Goal: Task Accomplishment & Management: Complete application form

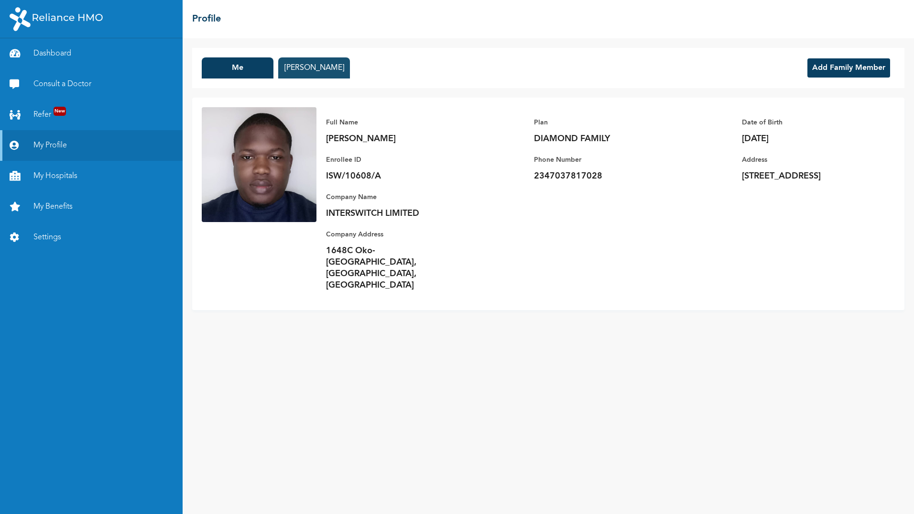
click at [314, 71] on button "[PERSON_NAME]" at bounding box center [314, 67] width 72 height 21
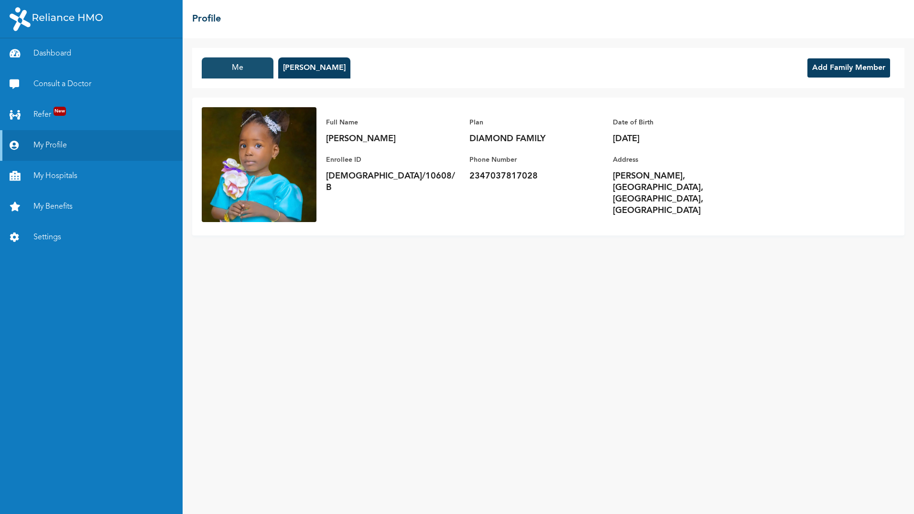
click at [245, 70] on button "Me" at bounding box center [238, 67] width 72 height 21
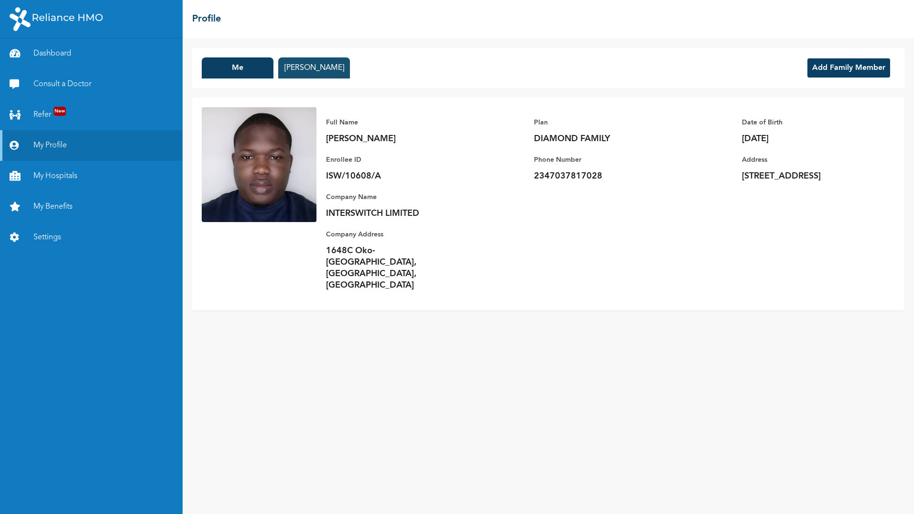
click at [316, 69] on button "[PERSON_NAME]" at bounding box center [314, 67] width 72 height 21
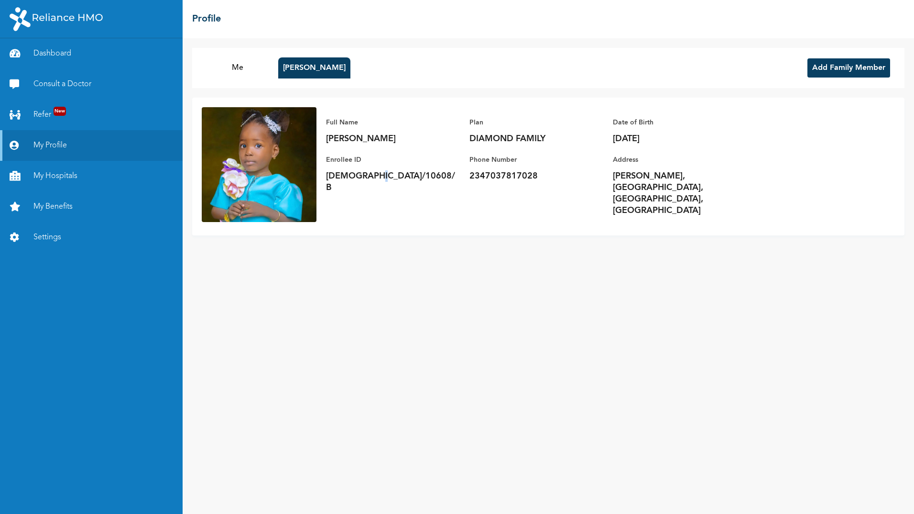
drag, startPoint x: 374, startPoint y: 178, endPoint x: 384, endPoint y: 178, distance: 10.0
click at [384, 178] on p "[DEMOGRAPHIC_DATA]/10608/B" at bounding box center [393, 181] width 134 height 23
click at [241, 67] on button "Me" at bounding box center [238, 67] width 72 height 21
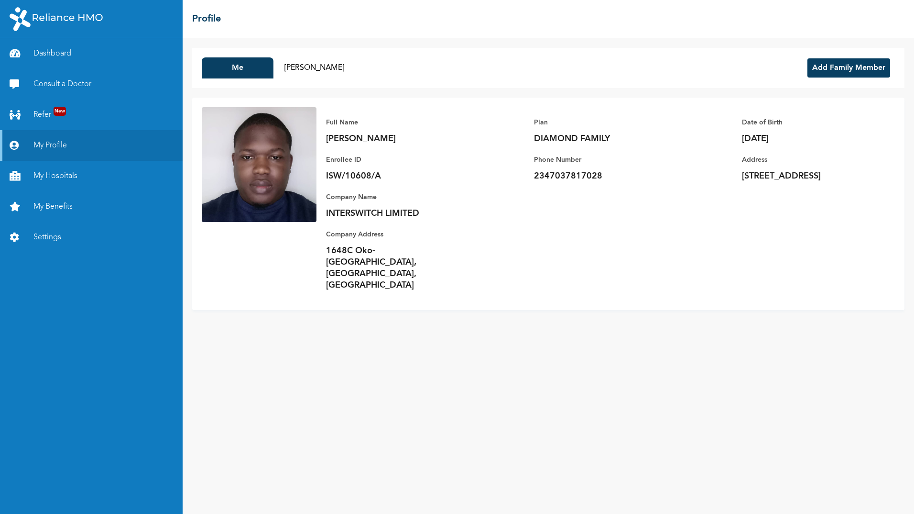
click at [848, 65] on button "Add Family Member" at bounding box center [849, 67] width 83 height 19
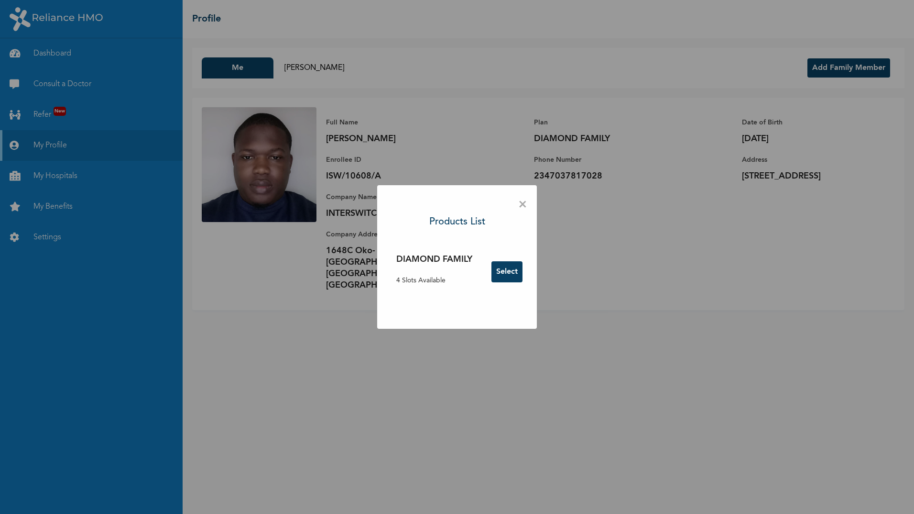
click at [506, 270] on button "Select" at bounding box center [507, 271] width 31 height 21
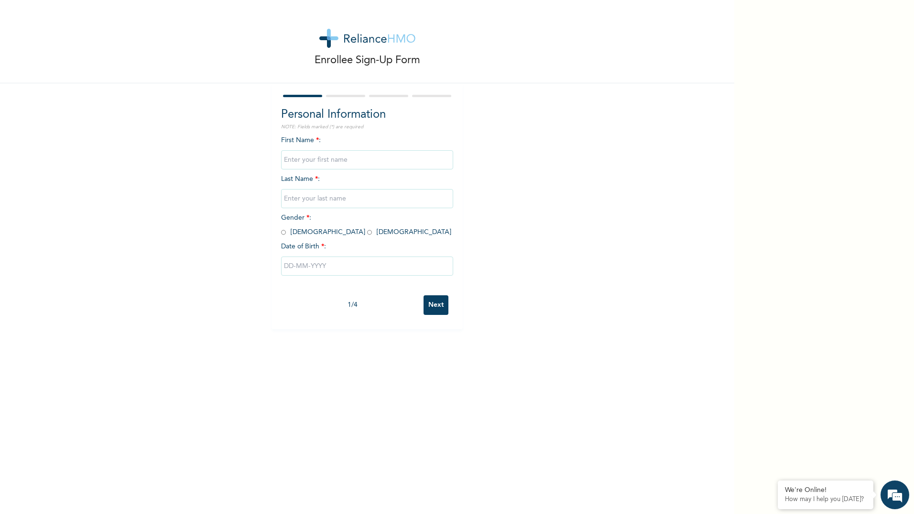
click at [306, 165] on input "text" at bounding box center [367, 159] width 172 height 19
type input "[PERSON_NAME]"
click at [312, 201] on input "text" at bounding box center [367, 198] width 172 height 19
type input "[PERSON_NAME]"
click at [281, 234] on input "radio" at bounding box center [283, 232] width 5 height 9
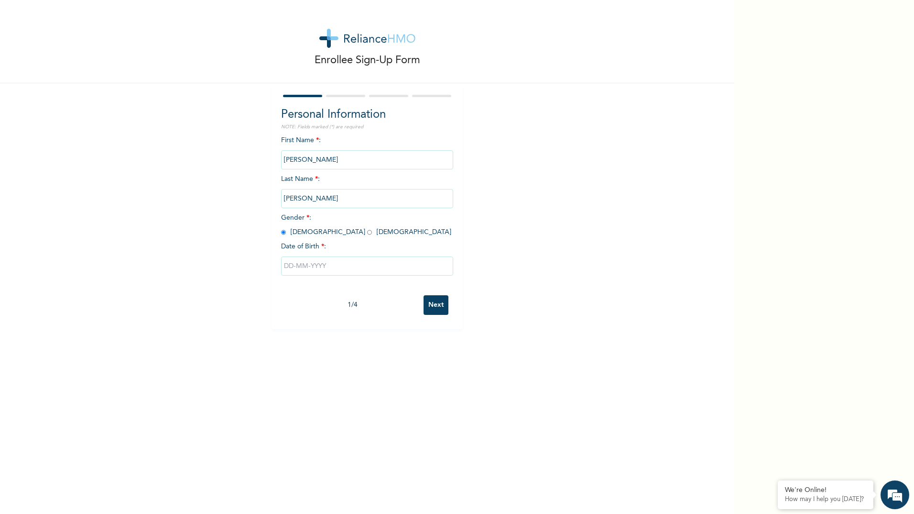
radio input "true"
click at [318, 268] on input "text" at bounding box center [367, 265] width 172 height 19
click at [290, 306] on button "button" at bounding box center [291, 303] width 11 height 11
select select "8"
type input "[DATE]"
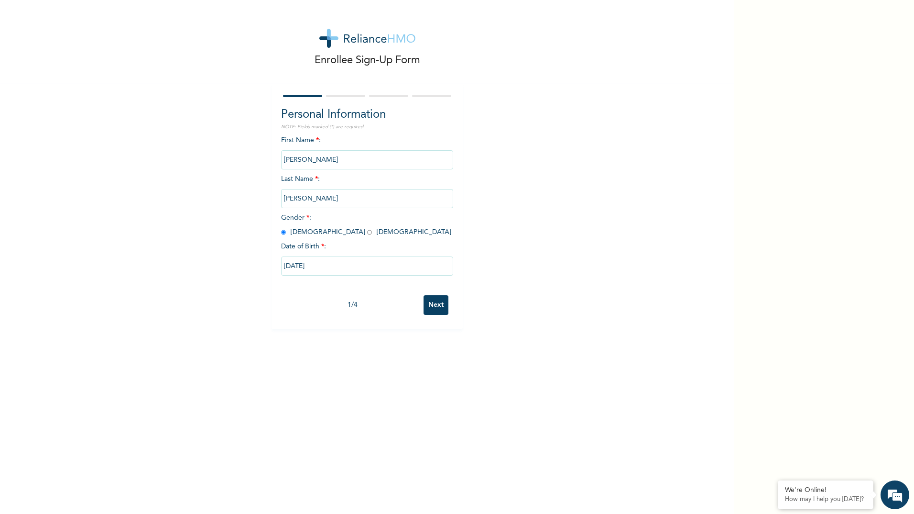
click at [430, 307] on input "Next" at bounding box center [436, 305] width 25 height 20
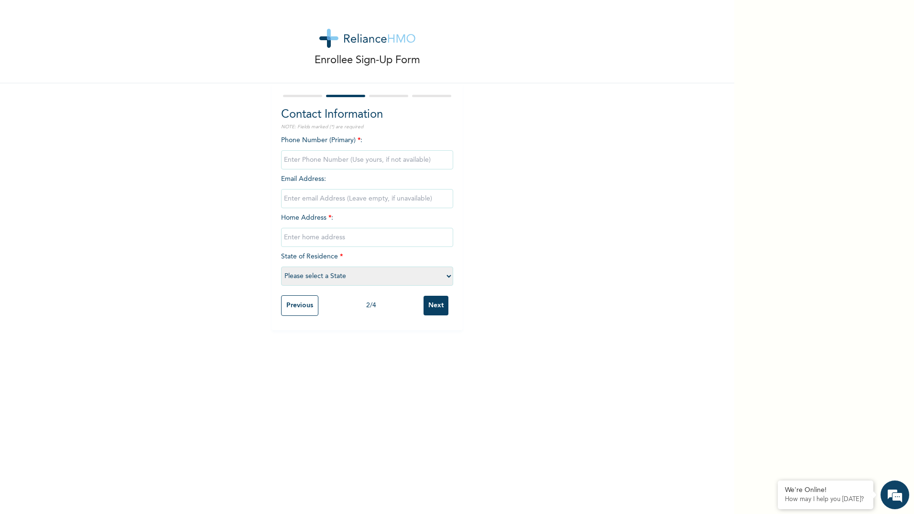
click at [330, 160] on input "phone" at bounding box center [367, 159] width 172 height 19
type input "07037817028"
type input "[EMAIL_ADDRESS][DOMAIN_NAME]"
type input "[PERSON_NAME], [GEOGRAPHIC_DATA], [GEOGRAPHIC_DATA]"
select select "25"
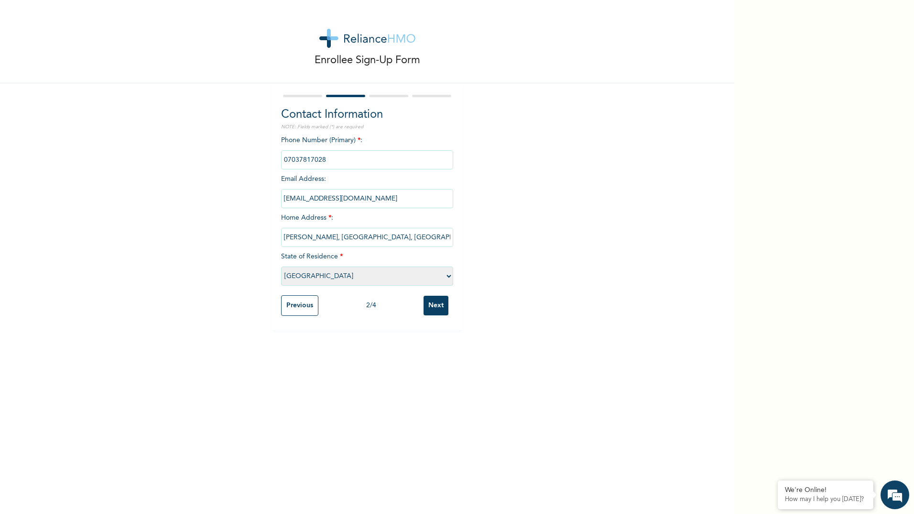
click at [431, 307] on input "Next" at bounding box center [436, 306] width 25 height 20
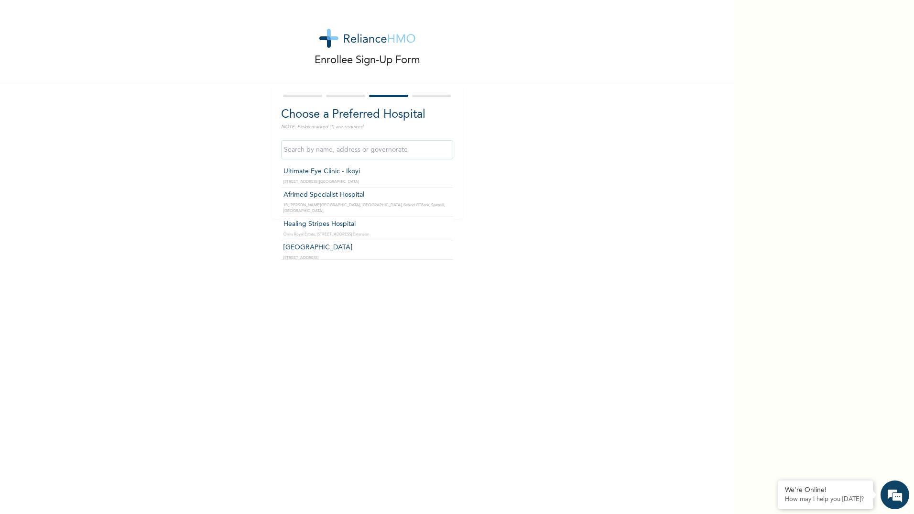
click at [330, 152] on input "text" at bounding box center [367, 149] width 172 height 19
type input "[GEOGRAPHIC_DATA]"
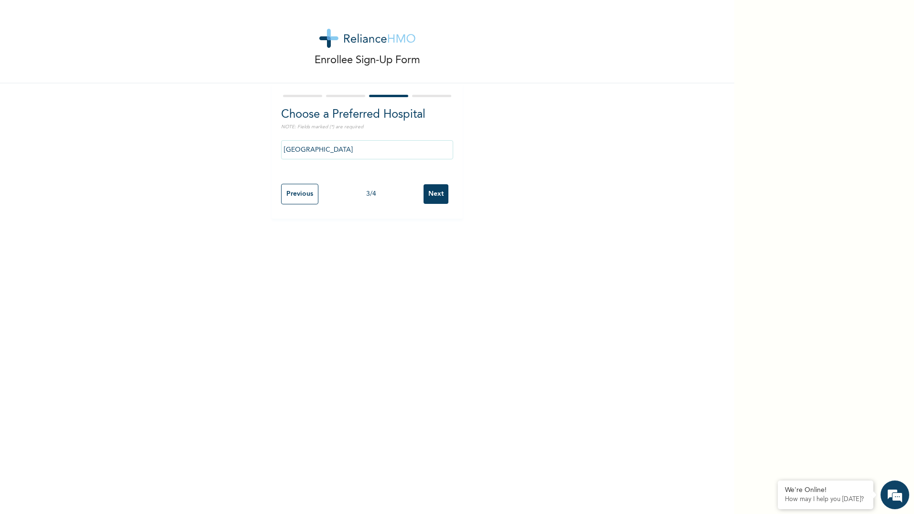
click at [454, 195] on div "Choose a Preferred Hospital NOTE: Fields marked (*) are required [GEOGRAPHIC_DA…" at bounding box center [367, 150] width 191 height 135
click at [435, 197] on input "Next" at bounding box center [436, 194] width 25 height 20
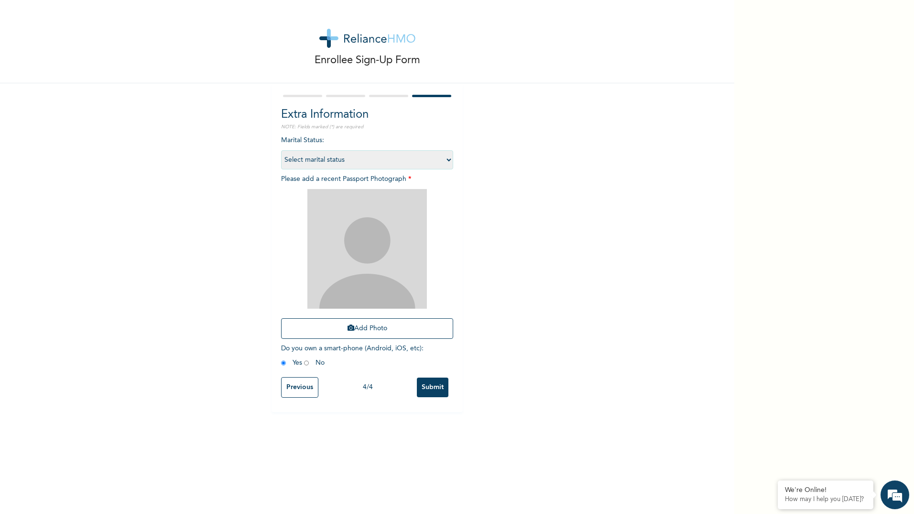
click at [346, 154] on select "Select marital status [DEMOGRAPHIC_DATA] Married [DEMOGRAPHIC_DATA] Widow/[DEMO…" at bounding box center [367, 159] width 172 height 19
select select "1"
click at [281, 150] on select "Select marital status [DEMOGRAPHIC_DATA] Married [DEMOGRAPHIC_DATA] Widow/[DEMO…" at bounding box center [367, 159] width 172 height 19
click at [384, 329] on button "Add Photo" at bounding box center [367, 328] width 172 height 21
click at [371, 327] on button "Add Photo" at bounding box center [367, 328] width 172 height 21
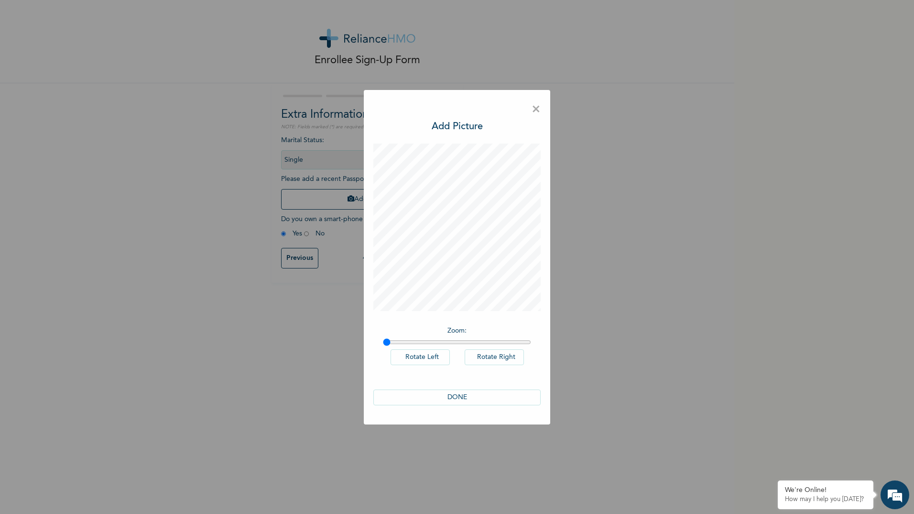
click at [460, 395] on button "DONE" at bounding box center [456, 397] width 167 height 16
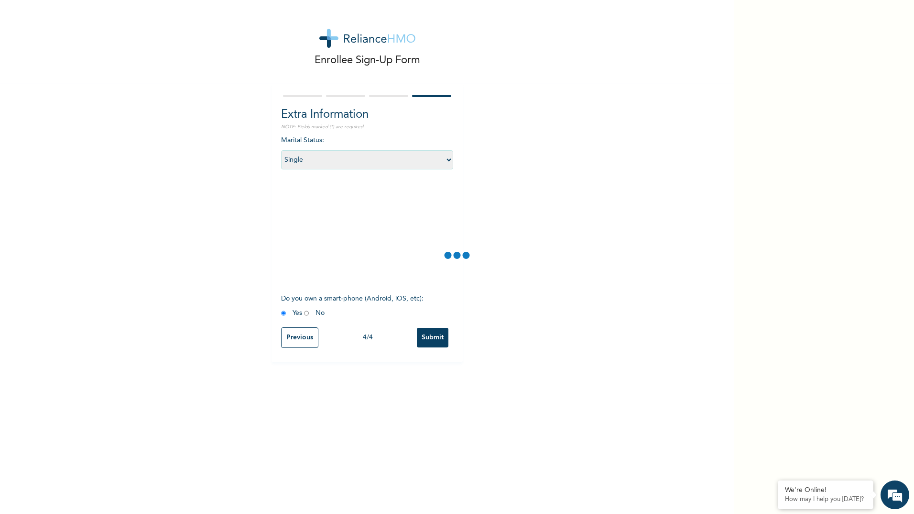
click at [304, 313] on input "radio" at bounding box center [306, 312] width 5 height 9
radio input "true"
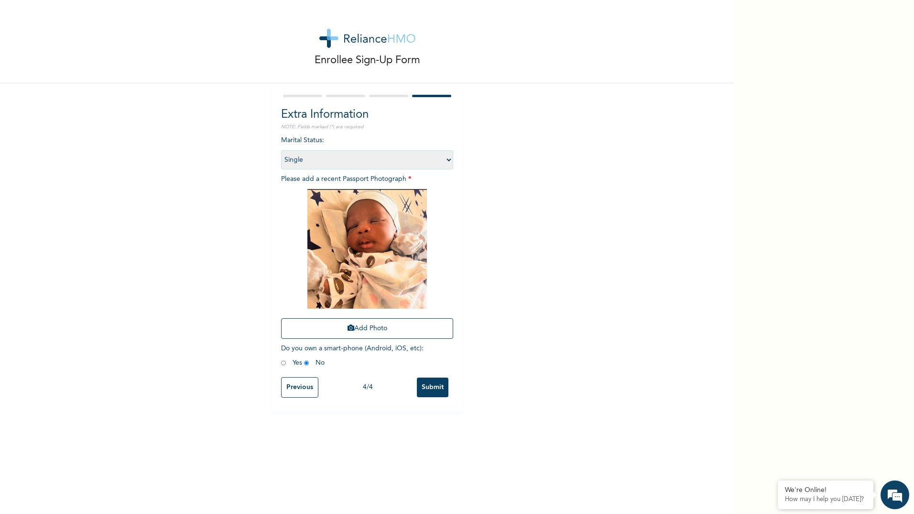
click at [425, 386] on input "Submit" at bounding box center [433, 387] width 32 height 20
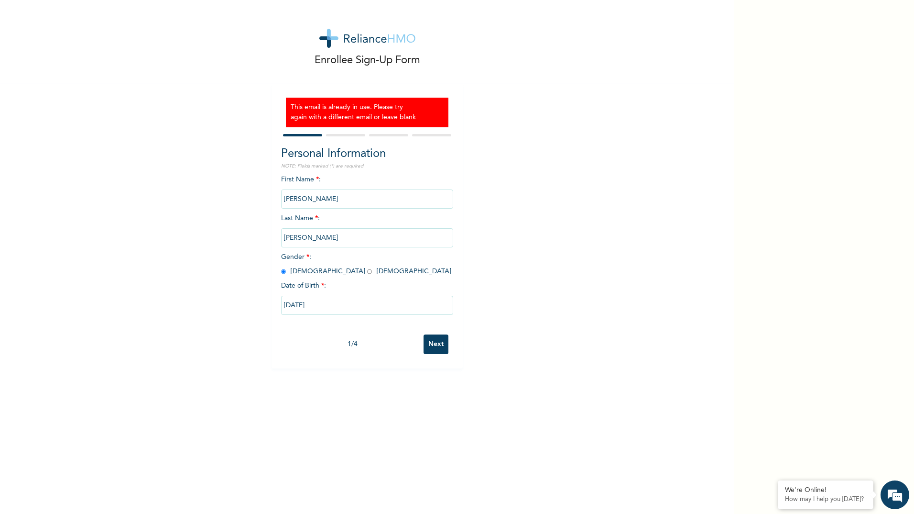
click at [431, 339] on input "Next" at bounding box center [436, 344] width 25 height 20
select select "25"
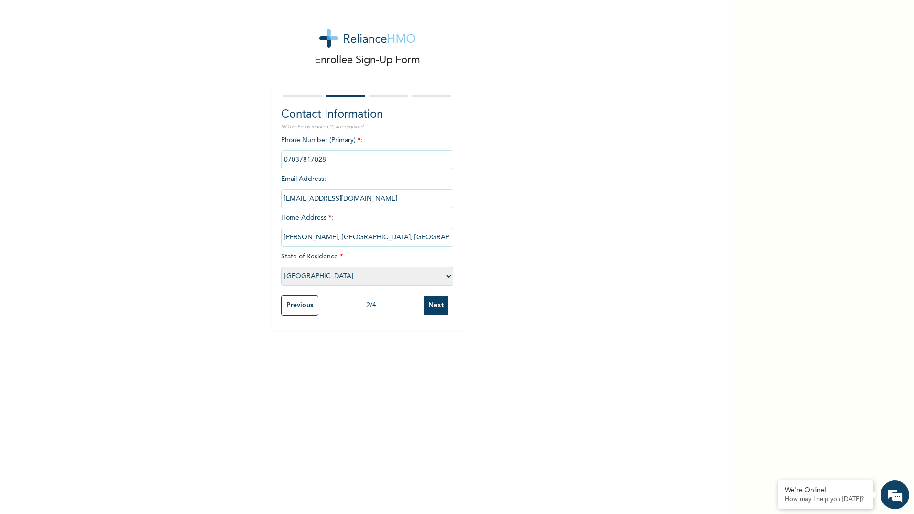
click at [327, 197] on input "[EMAIL_ADDRESS][DOMAIN_NAME]" at bounding box center [367, 198] width 172 height 19
type input "[EMAIL_ADDRESS][DOMAIN_NAME]"
click at [431, 307] on input "Next" at bounding box center [436, 306] width 25 height 20
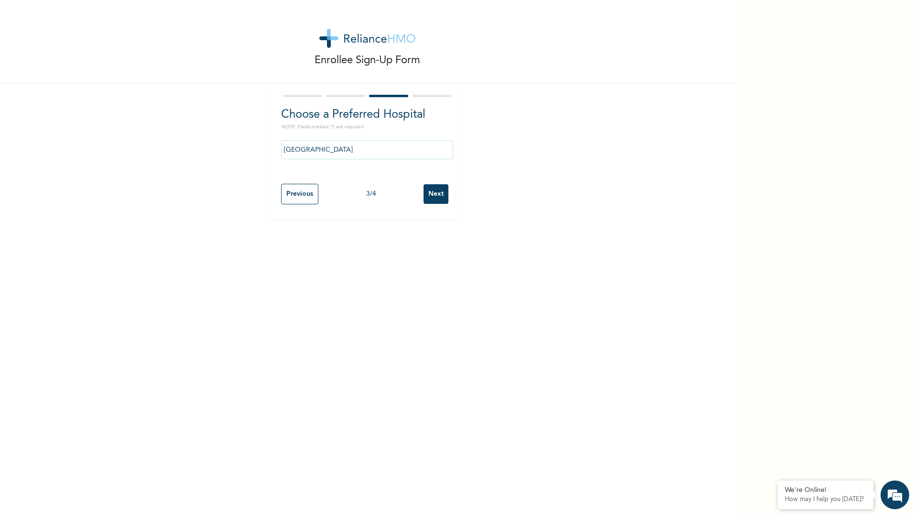
click at [433, 190] on input "Next" at bounding box center [436, 194] width 25 height 20
select select "1"
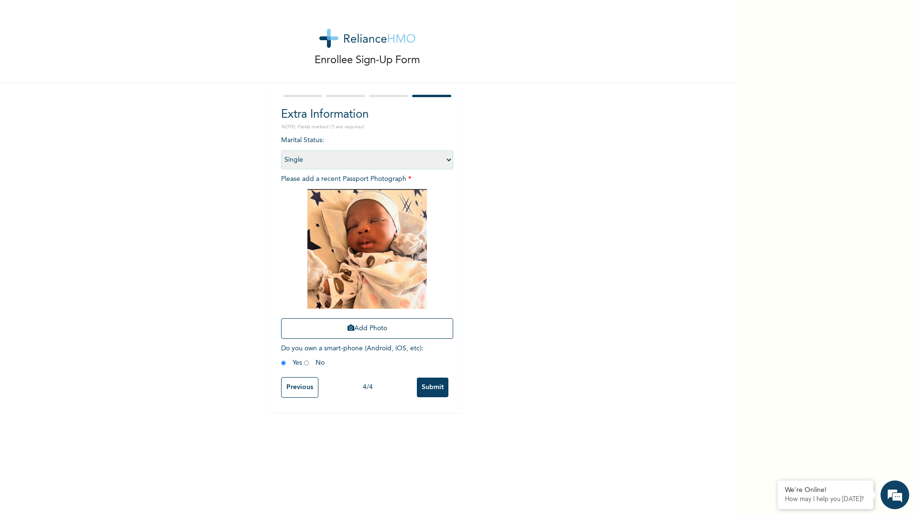
click at [433, 384] on input "Submit" at bounding box center [433, 387] width 32 height 20
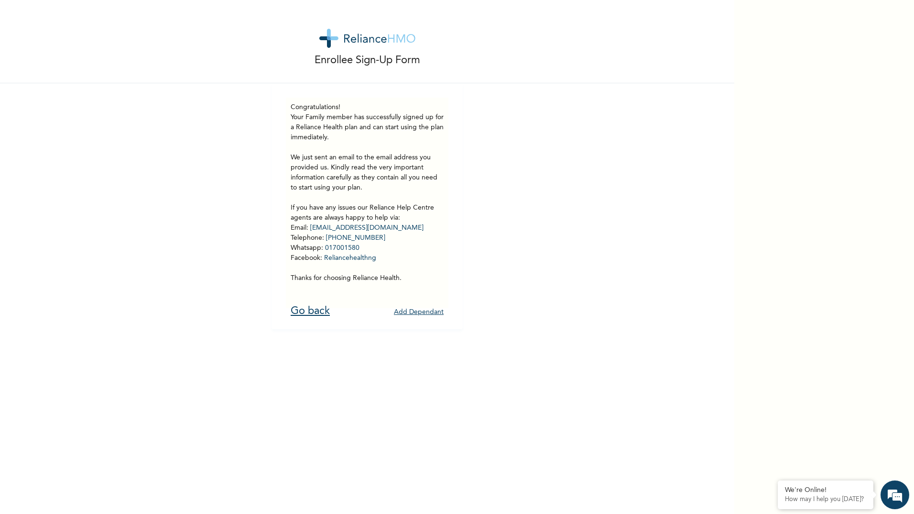
click at [311, 312] on link "Go back" at bounding box center [310, 311] width 39 height 11
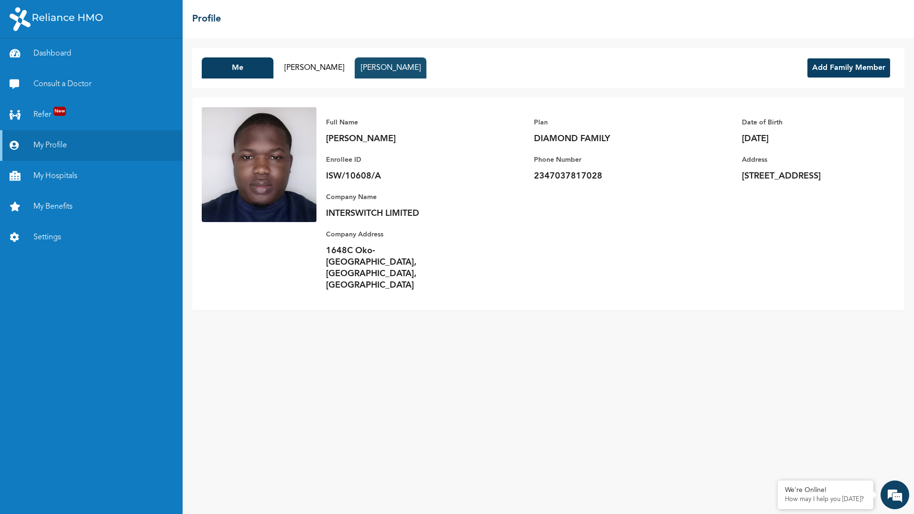
click at [379, 65] on button "[PERSON_NAME]" at bounding box center [391, 67] width 72 height 21
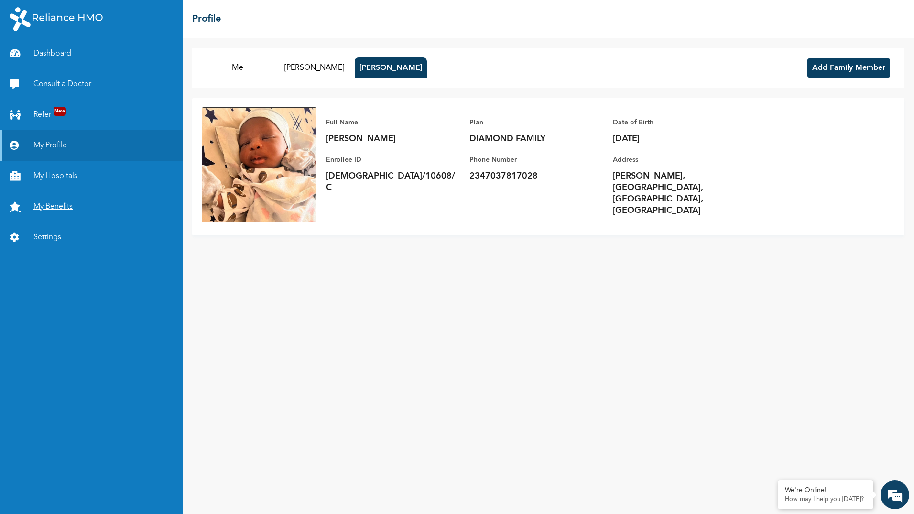
click at [62, 204] on link "My Benefits" at bounding box center [91, 206] width 183 height 31
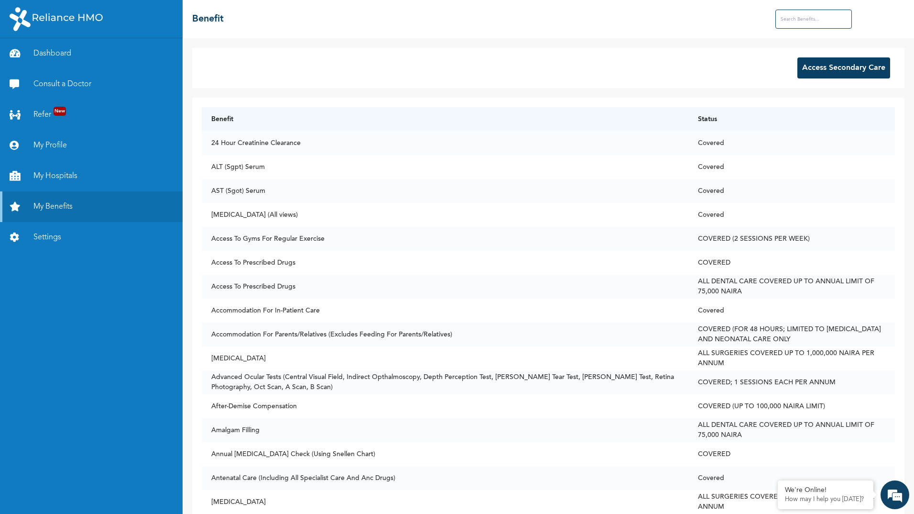
click at [795, 23] on input "text" at bounding box center [814, 19] width 77 height 19
type input "e"
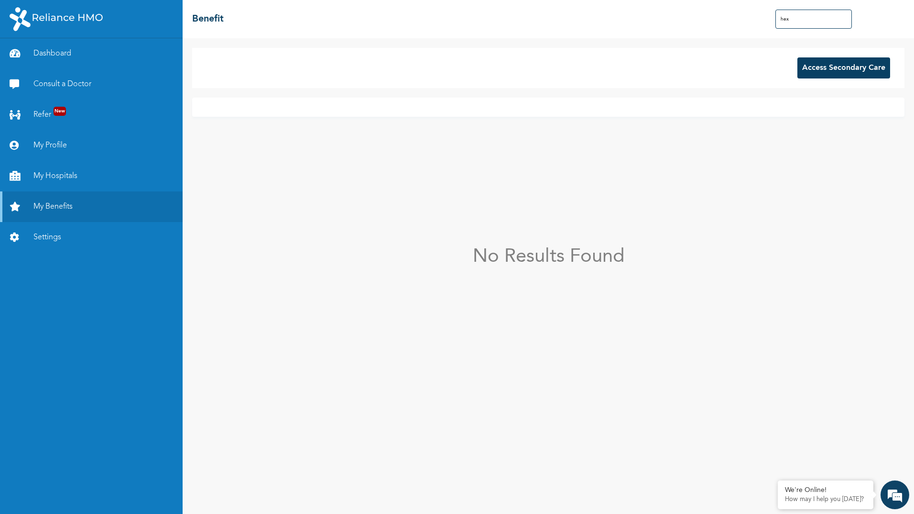
type input "hexa"
drag, startPoint x: 796, startPoint y: 19, endPoint x: 765, endPoint y: 18, distance: 31.1
click at [765, 18] on div "☰ Benefit hexa" at bounding box center [549, 19] width 732 height 38
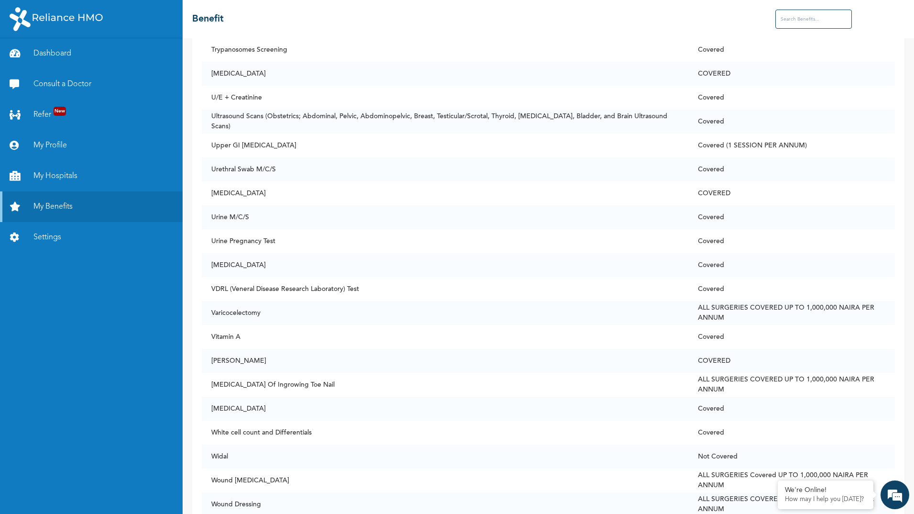
scroll to position [7048, 0]
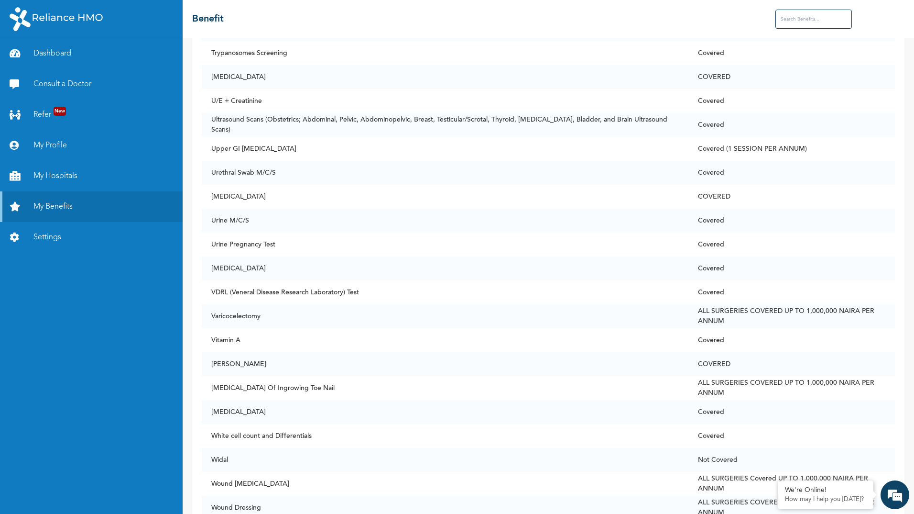
click at [803, 18] on input "text" at bounding box center [814, 19] width 77 height 19
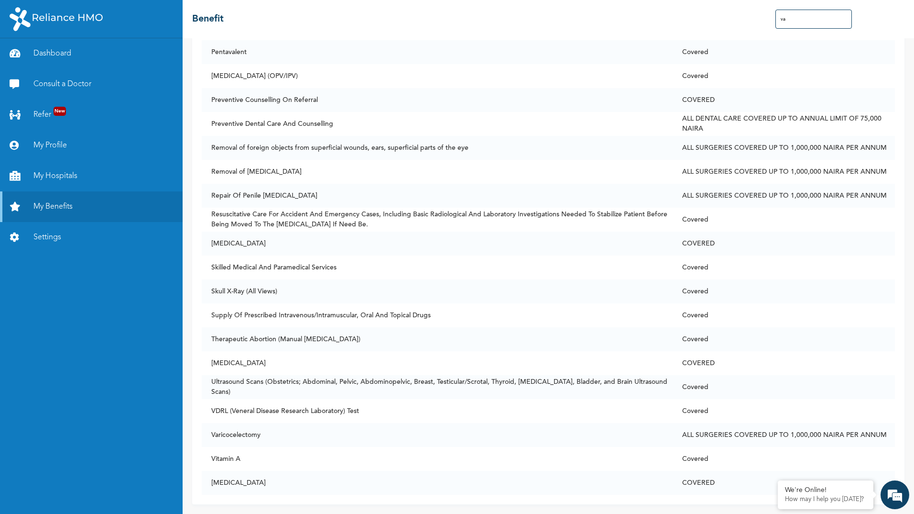
scroll to position [0, 0]
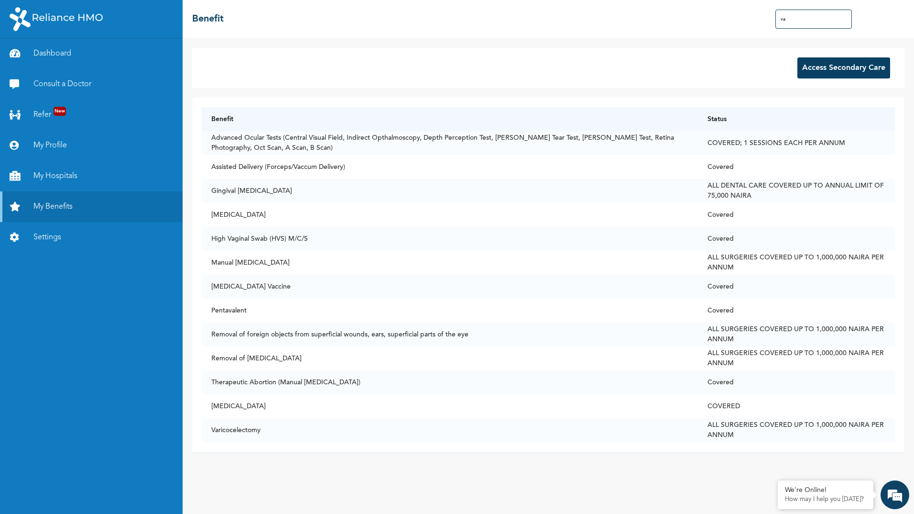
type input "v"
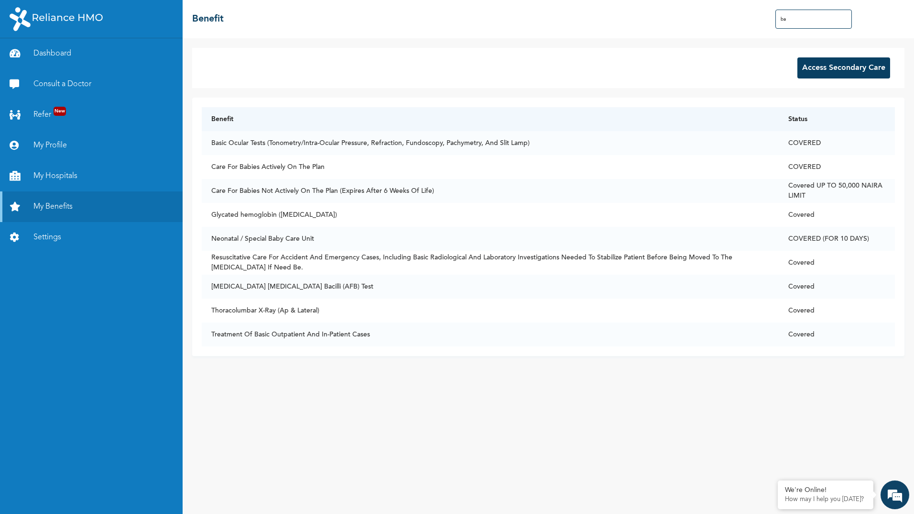
type input "b"
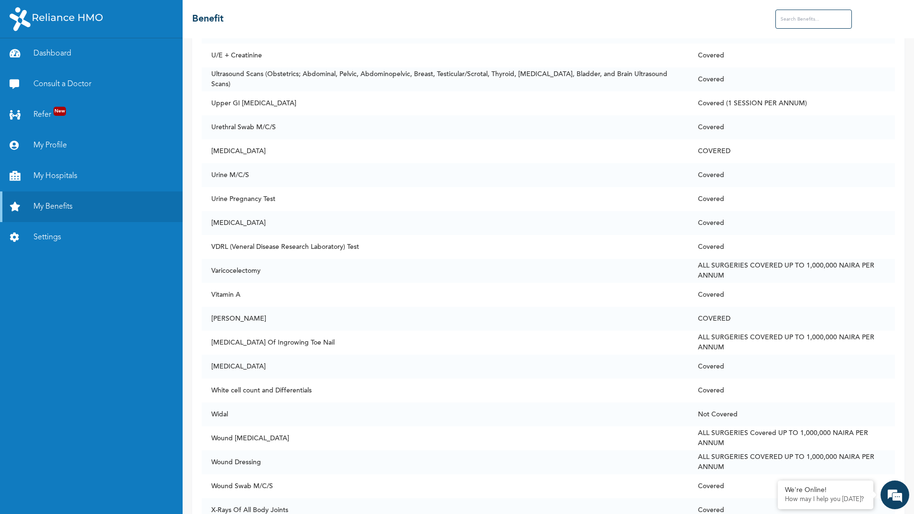
scroll to position [7151, 0]
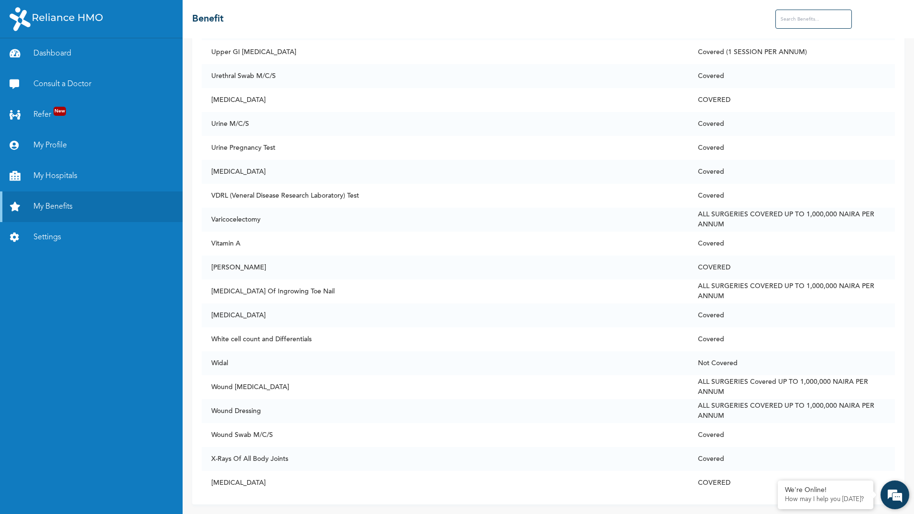
click at [898, 494] on em at bounding box center [895, 495] width 26 height 26
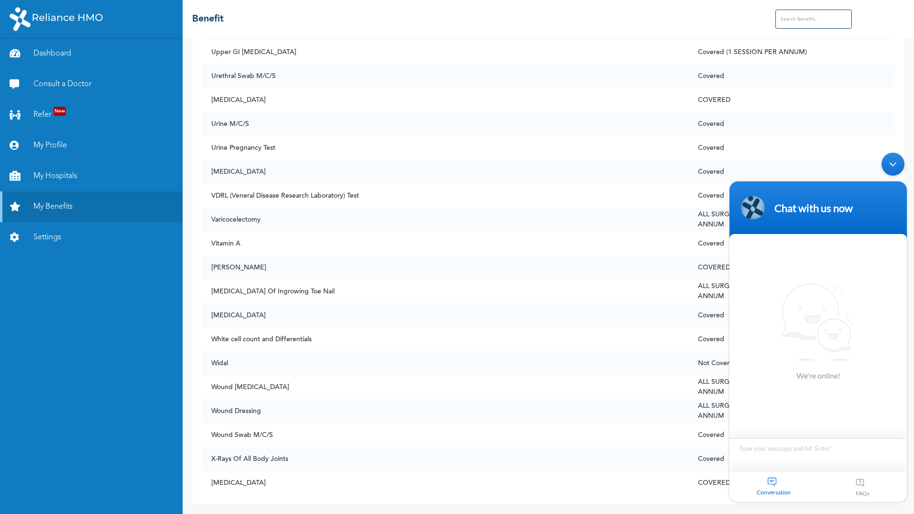
click at [774, 447] on textarea "Type your message and hit 'Enter'" at bounding box center [818, 454] width 177 height 33
type textarea "hello"
click at [821, 404] on div "Chat Now" at bounding box center [818, 408] width 68 height 18
click at [757, 451] on textarea "Type your message and hit 'Enter'" at bounding box center [818, 454] width 177 height 33
type textarea "hello"
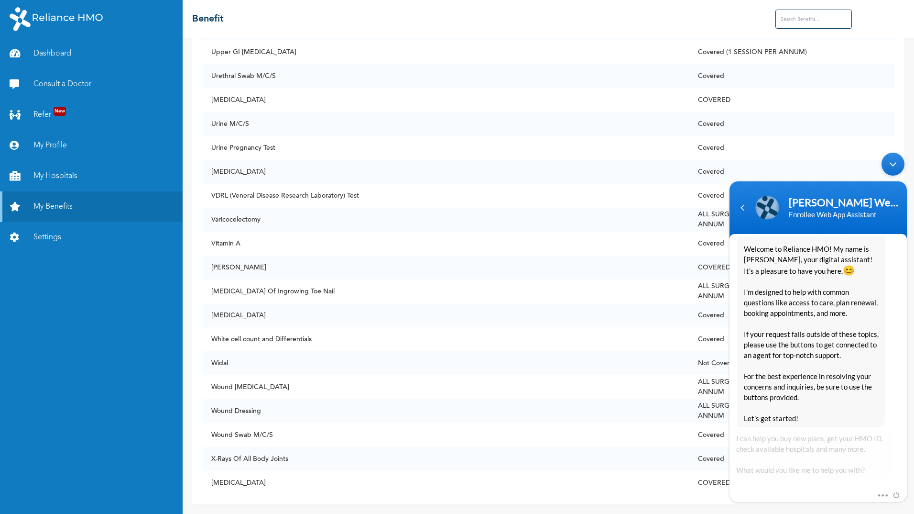
scroll to position [184, 0]
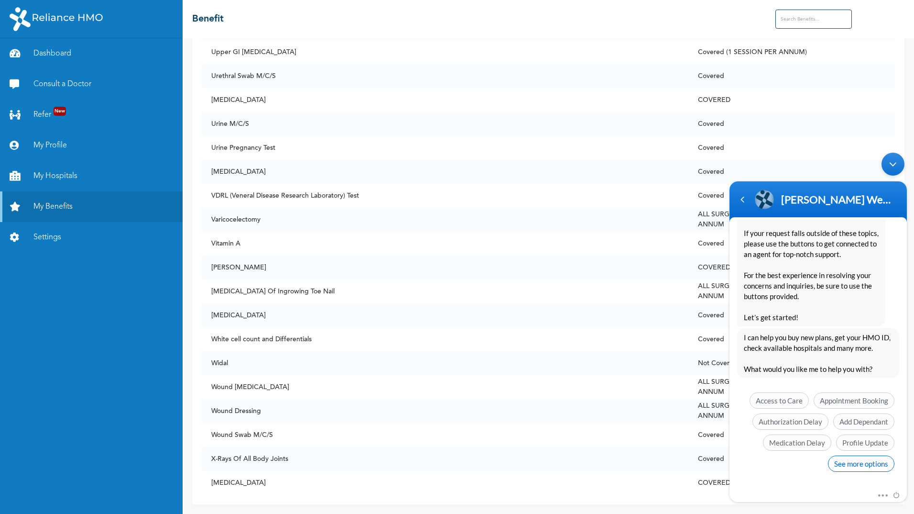
click at [848, 460] on span "See more options" at bounding box center [861, 463] width 66 height 16
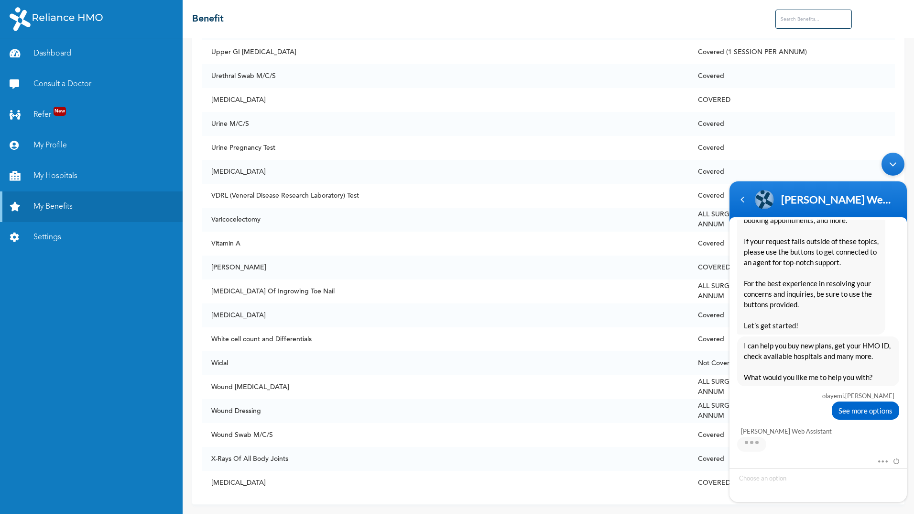
scroll to position [238, 0]
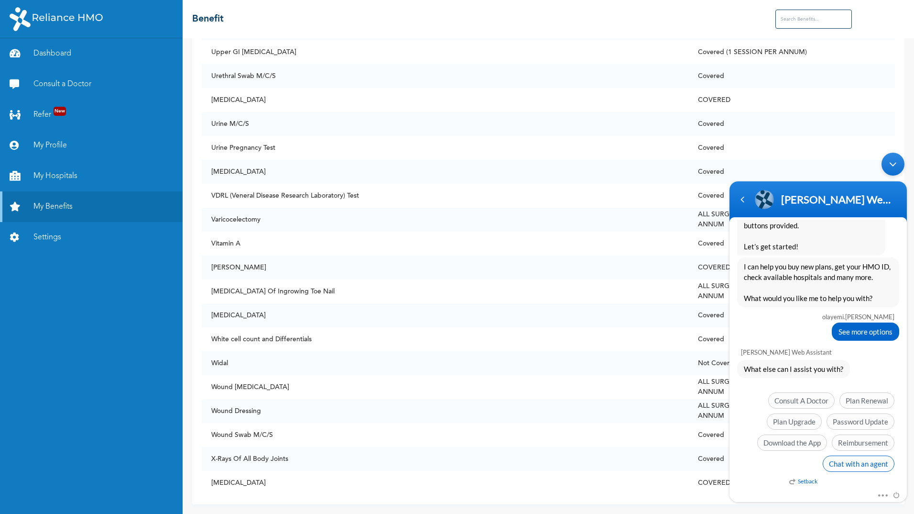
click at [856, 462] on span "Chat with an agent" at bounding box center [859, 463] width 72 height 16
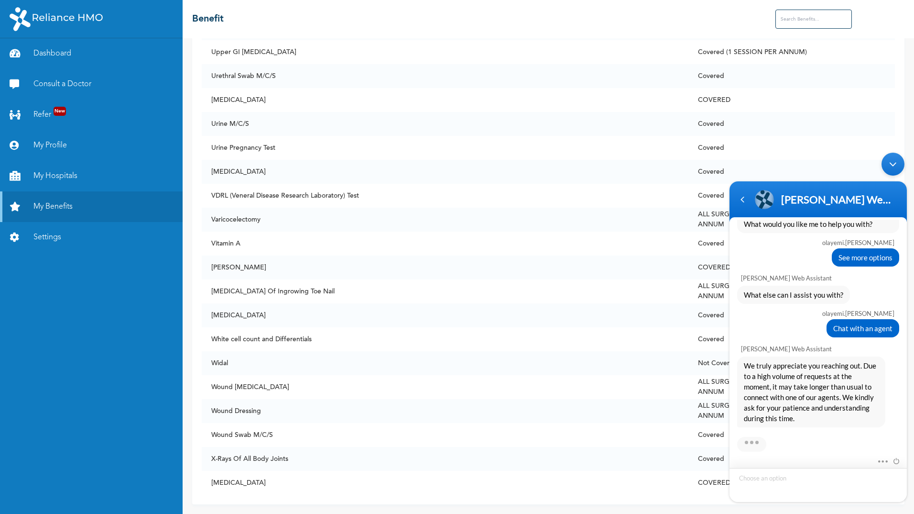
scroll to position [384, 0]
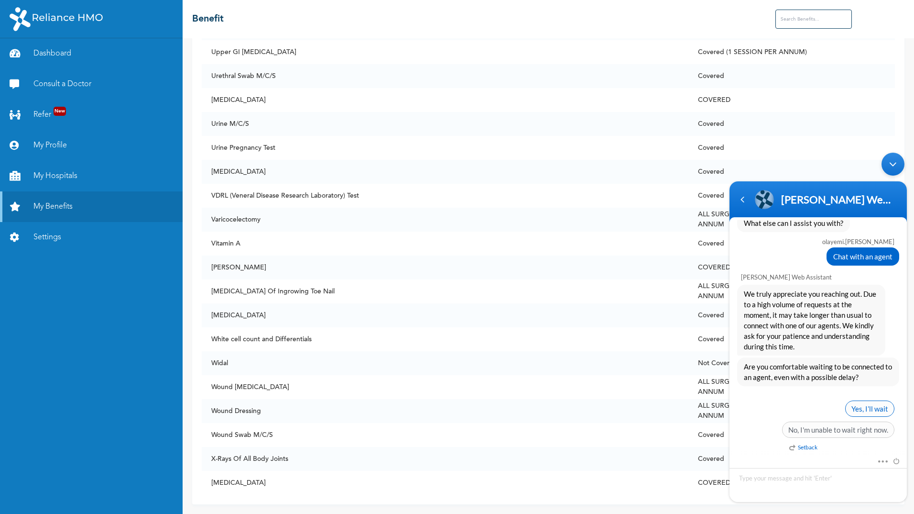
click at [867, 410] on span "Yes, I’ll wait" at bounding box center [869, 408] width 49 height 16
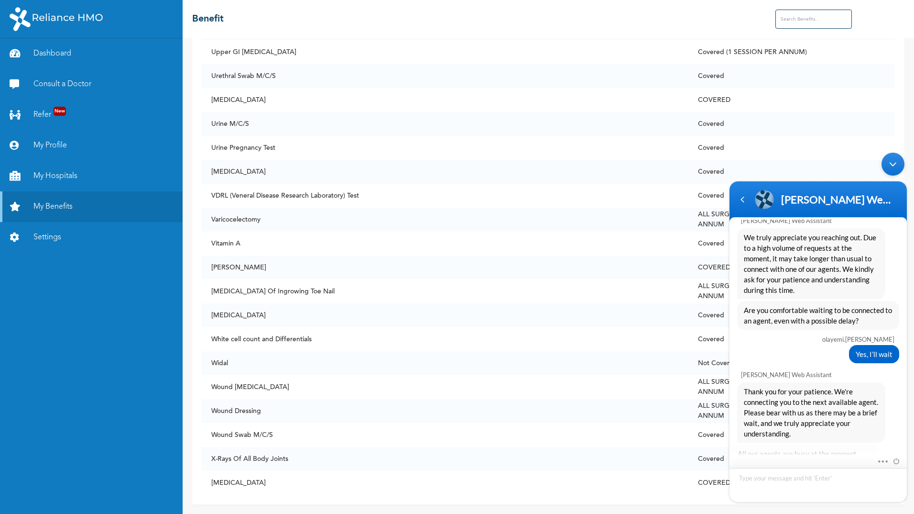
scroll to position [471, 0]
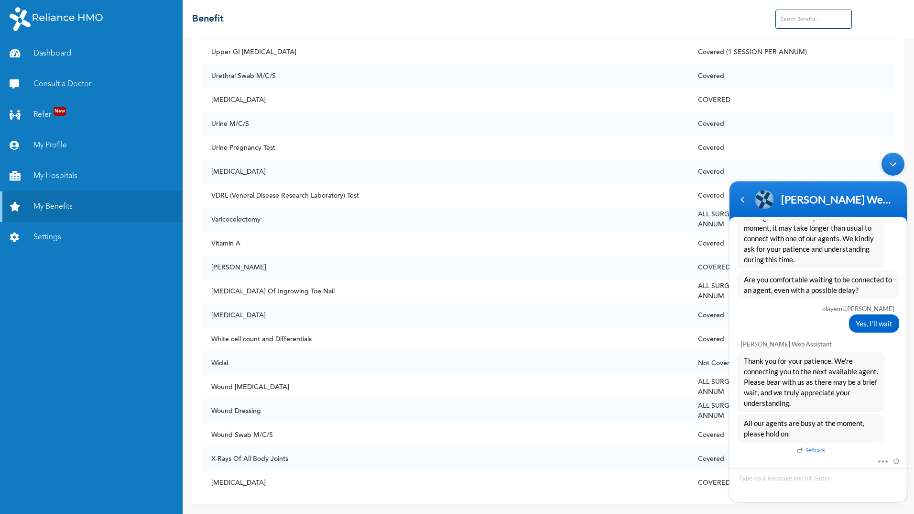
click at [885, 389] on div "Thank you for your patience. We're connecting you to the next available agent. …" at bounding box center [811, 381] width 148 height 60
drag, startPoint x: 903, startPoint y: 427, endPoint x: 911, endPoint y: 445, distance: 19.7
click at [911, 445] on body "[PERSON_NAME] Web Assistant Enrollee Web App Assistant olayemi.[PERSON_NAME] he…" at bounding box center [818, 327] width 187 height 359
click at [884, 459] on span at bounding box center [880, 459] width 7 height 9
click at [881, 390] on div "Thank you for your patience. We're connecting you to the next available agent. …" at bounding box center [811, 381] width 148 height 60
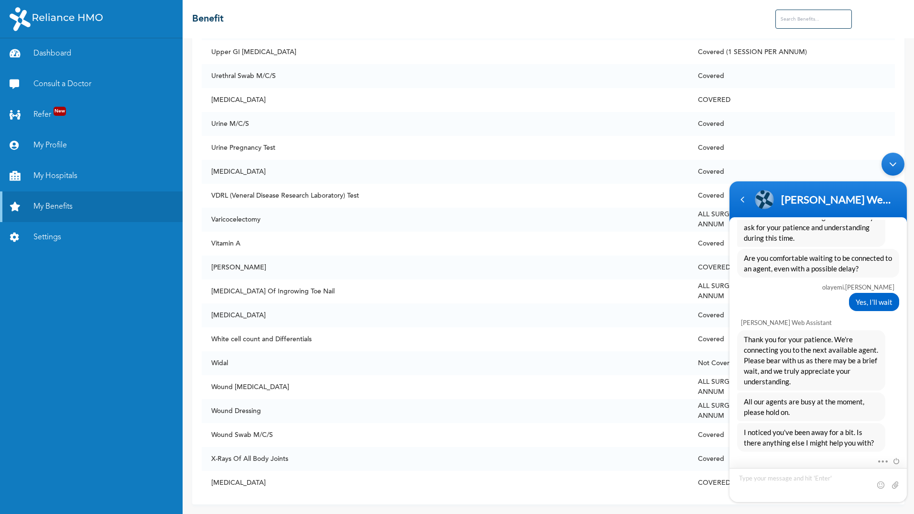
scroll to position [493, 0]
click at [772, 475] on textarea "Type your message and hit 'Enter'" at bounding box center [818, 485] width 177 height 34
type textarea "live agent"
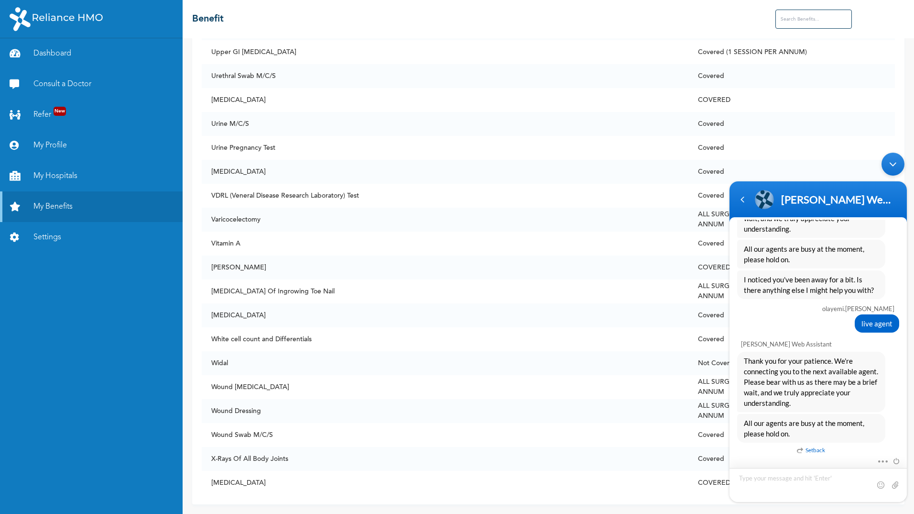
scroll to position [645, 0]
click at [821, 447] on em "Setback" at bounding box center [811, 450] width 28 height 11
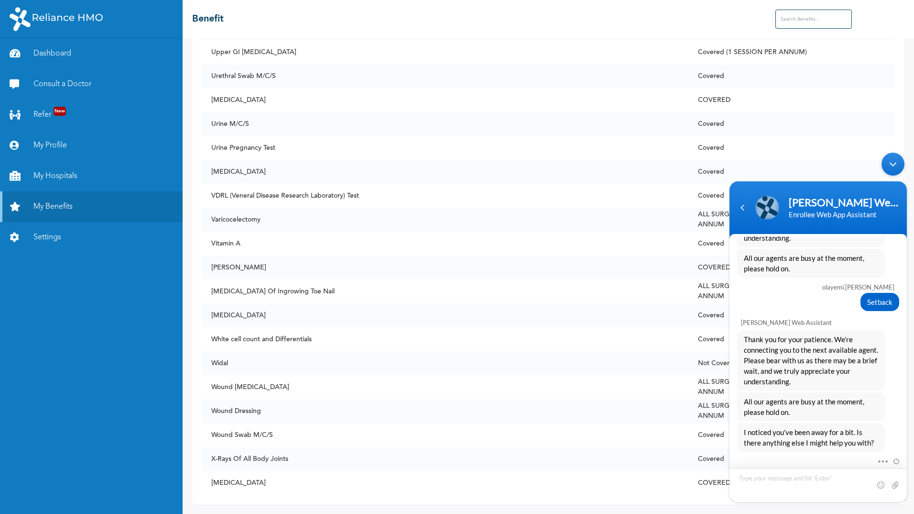
scroll to position [810, 0]
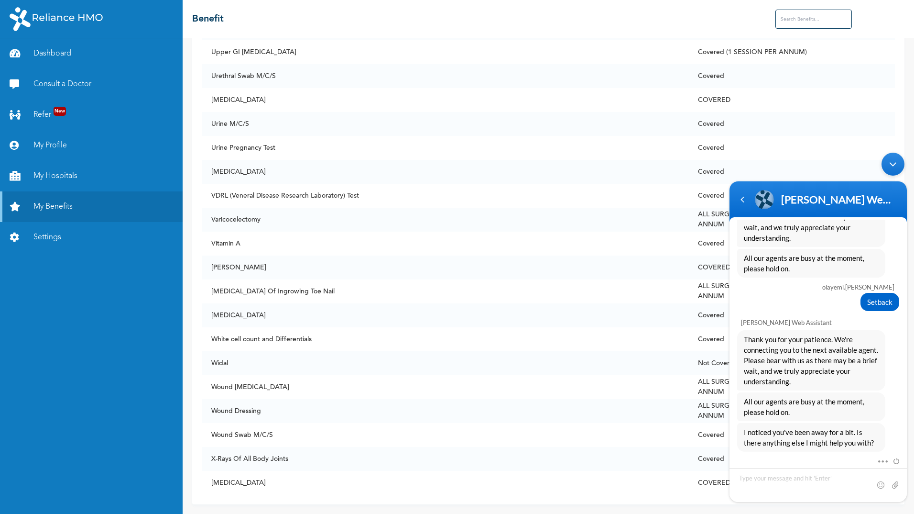
click at [883, 455] on div "Mute Send email" at bounding box center [818, 478] width 177 height 46
click at [883, 461] on span at bounding box center [880, 459] width 7 height 9
click at [859, 400] on span "All our agents are busy at the moment, please hold on." at bounding box center [811, 406] width 135 height 21
click at [796, 483] on textarea "Type your message and hit 'Enter'" at bounding box center [818, 485] width 177 height 34
click at [820, 477] on textarea "Type your message and hit 'Enter'" at bounding box center [818, 485] width 177 height 34
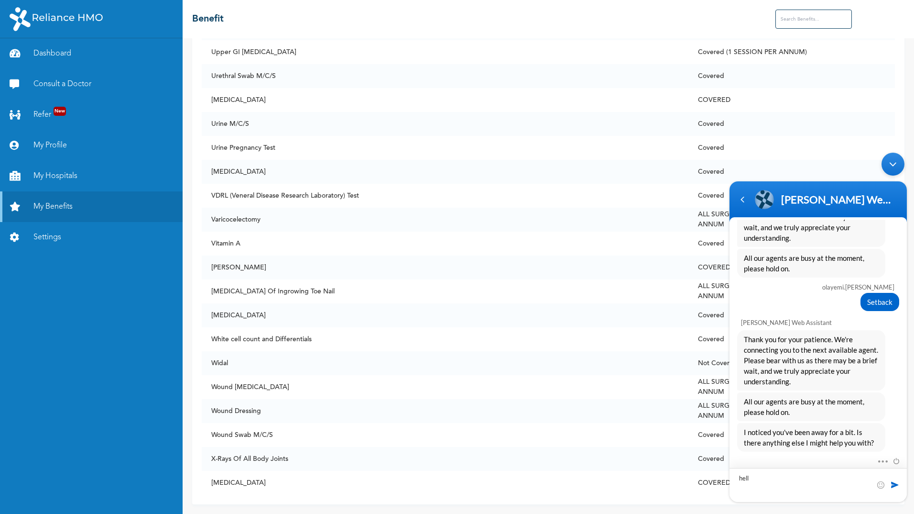
type textarea "hello"
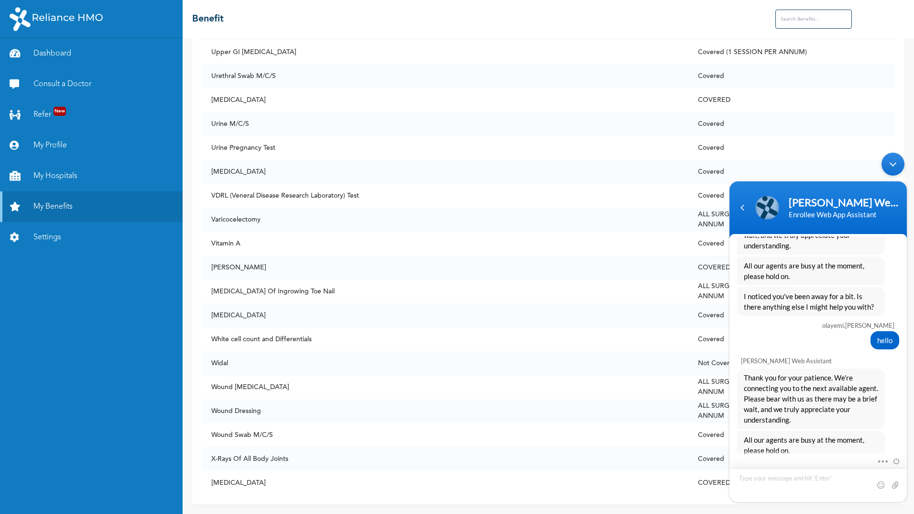
scroll to position [1001, 0]
